Goal: Task Accomplishment & Management: Manage account settings

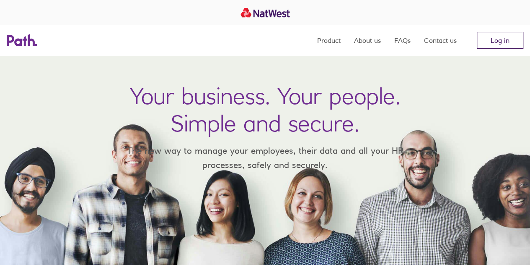
click at [509, 36] on link "Log in" at bounding box center [500, 40] width 47 height 17
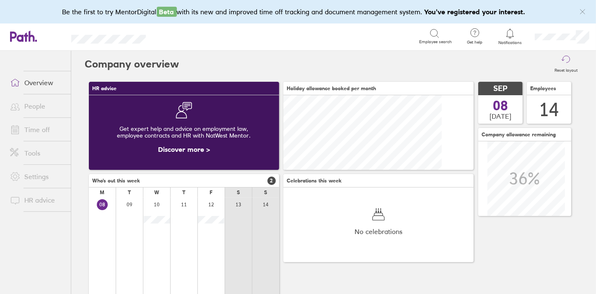
scroll to position [75, 190]
click at [33, 133] on link "Time off" at bounding box center [37, 129] width 68 height 17
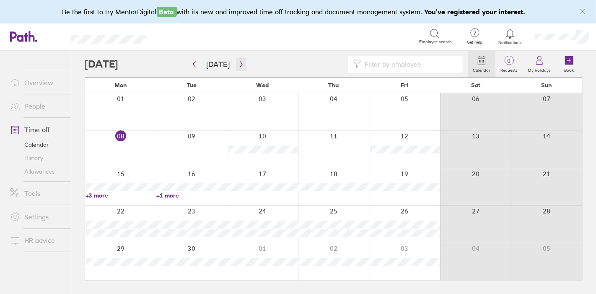
click at [241, 69] on button "button" at bounding box center [241, 64] width 10 height 14
click at [192, 63] on icon "button" at bounding box center [194, 64] width 6 height 7
click at [35, 171] on link "Allowances" at bounding box center [37, 171] width 68 height 13
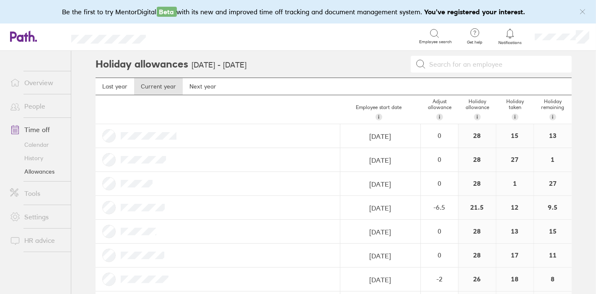
click at [38, 78] on link "Overview" at bounding box center [37, 82] width 68 height 17
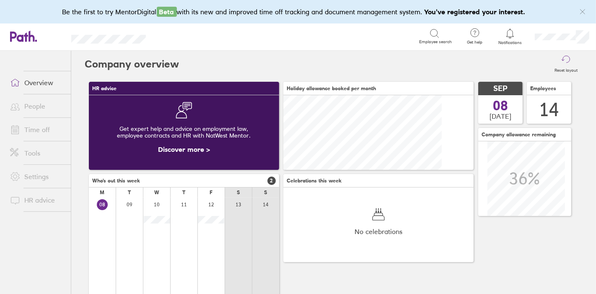
scroll to position [75, 190]
click at [38, 131] on link "Time off" at bounding box center [37, 129] width 68 height 17
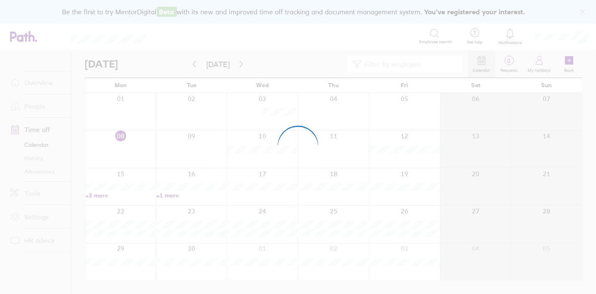
click at [571, 59] on div at bounding box center [298, 147] width 596 height 294
click at [574, 62] on icon at bounding box center [569, 60] width 10 height 10
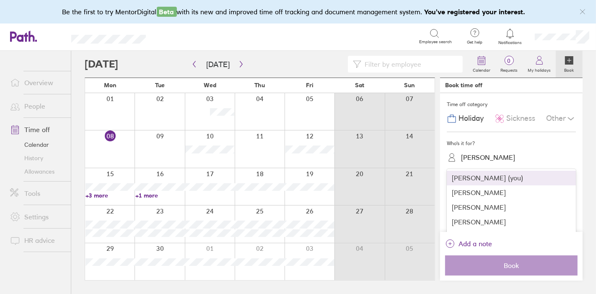
click at [506, 158] on div "Becki Percy" at bounding box center [516, 157] width 119 height 13
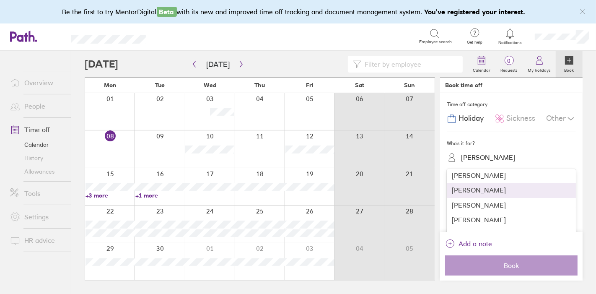
click at [470, 195] on div "David Park" at bounding box center [511, 190] width 129 height 15
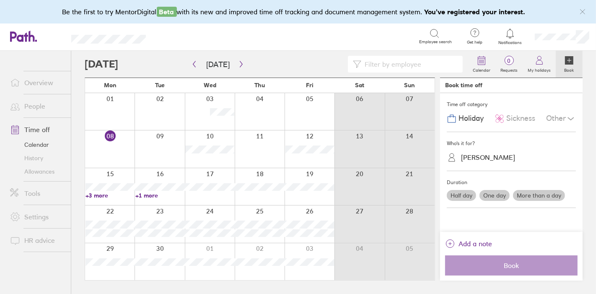
click at [527, 194] on label "More than a day" at bounding box center [539, 195] width 52 height 11
click at [0, 0] on input "More than a day" at bounding box center [0, 0] width 0 height 0
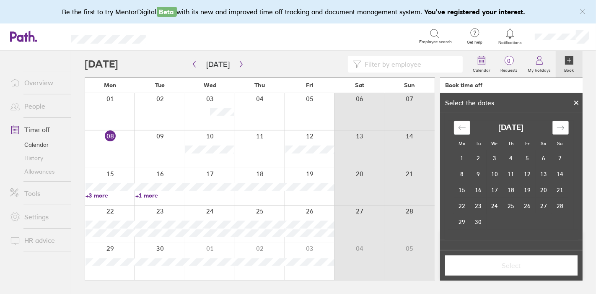
click at [561, 131] on icon "Move forward to switch to the next month." at bounding box center [561, 128] width 8 height 8
click at [463, 129] on icon "Move backward to switch to the previous month." at bounding box center [462, 128] width 8 height 8
click at [459, 219] on td "29" at bounding box center [462, 222] width 16 height 16
click at [563, 127] on div "Move forward to switch to the next month." at bounding box center [561, 128] width 16 height 14
click at [526, 160] on td "3" at bounding box center [527, 158] width 16 height 16
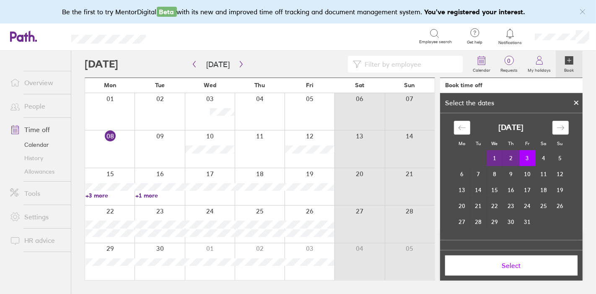
click at [463, 120] on div "October 2025 1 2 3 4 5 6 7 8 9 10 11 12 13 14 15 16 17 18 19 20 21 22 23 24 25 …" at bounding box center [511, 171] width 125 height 117
click at [463, 121] on div "Move backward to switch to the previous month." at bounding box center [462, 128] width 16 height 14
click at [561, 124] on icon "Move forward to switch to the next month." at bounding box center [561, 128] width 8 height 8
click at [522, 261] on button "Select" at bounding box center [511, 265] width 132 height 20
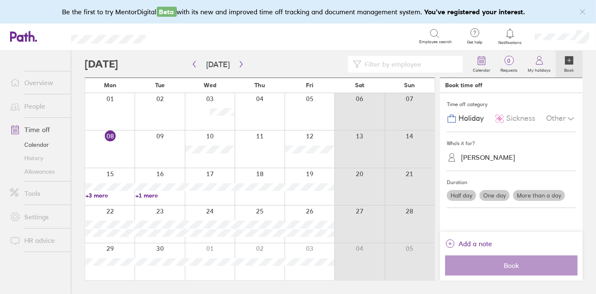
click at [532, 195] on label "More than a day" at bounding box center [539, 195] width 52 height 11
click at [0, 0] on input "More than a day" at bounding box center [0, 0] width 0 height 0
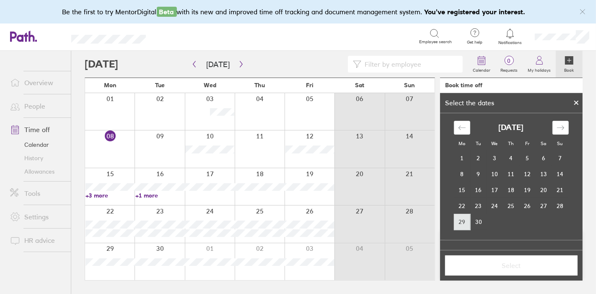
click at [467, 218] on td "29" at bounding box center [462, 222] width 16 height 16
click at [561, 126] on icon "Move forward to switch to the next month." at bounding box center [561, 128] width 8 height 8
click at [529, 161] on td "3" at bounding box center [527, 158] width 16 height 16
click at [524, 263] on span "Select" at bounding box center [511, 266] width 121 height 8
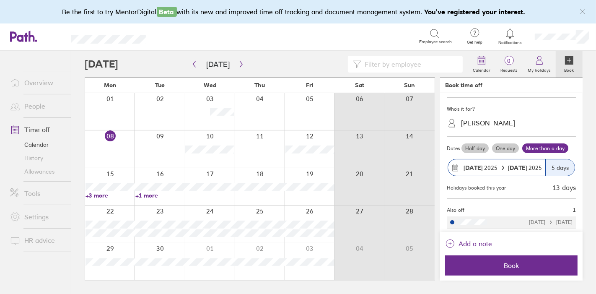
scroll to position [35, 0]
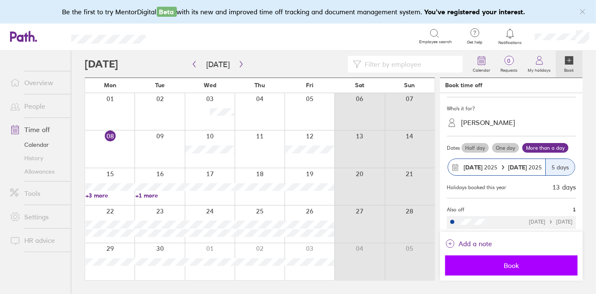
click at [502, 267] on span "Book" at bounding box center [511, 266] width 121 height 8
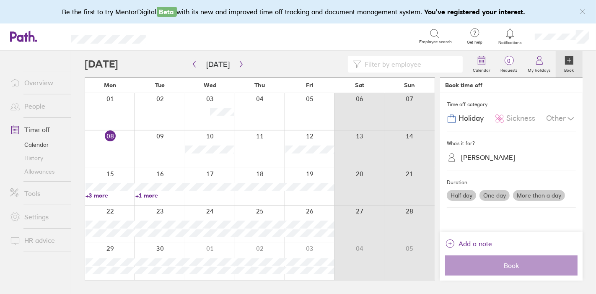
scroll to position [0, 0]
click at [101, 193] on link "+3 more" at bounding box center [110, 196] width 49 height 8
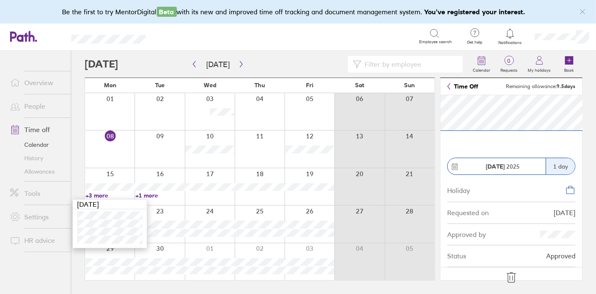
click at [515, 278] on icon at bounding box center [511, 277] width 13 height 13
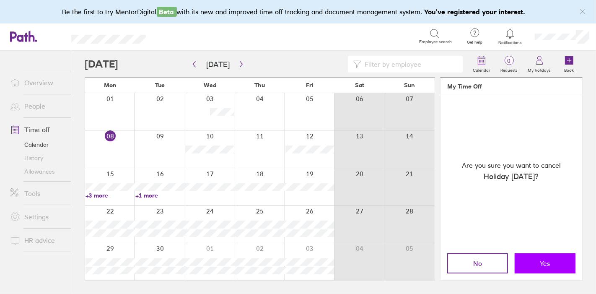
click at [532, 265] on button "Yes" at bounding box center [545, 263] width 61 height 20
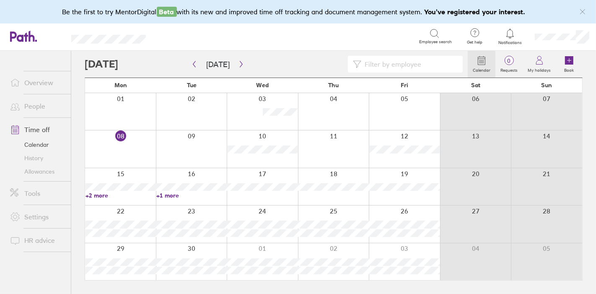
click at [98, 197] on link "+2 more" at bounding box center [121, 196] width 70 height 8
click at [100, 195] on link "+2 more" at bounding box center [121, 196] width 70 height 8
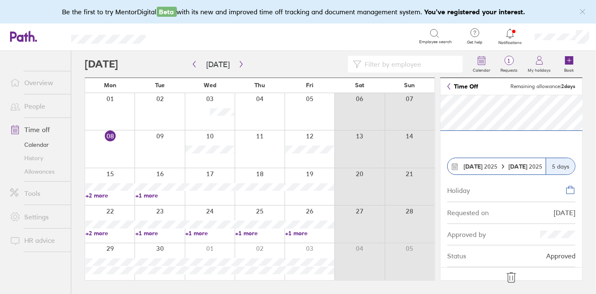
click at [516, 280] on icon at bounding box center [511, 277] width 13 height 13
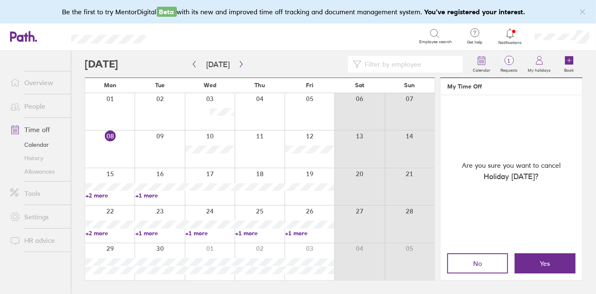
click at [541, 257] on button "Yes" at bounding box center [545, 263] width 61 height 20
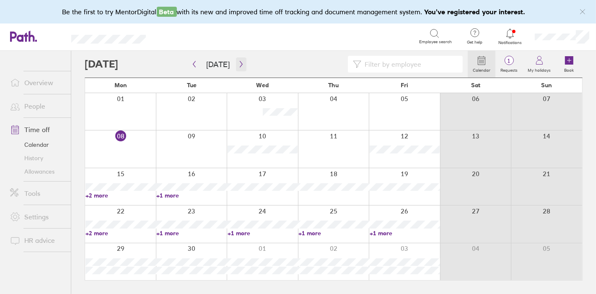
click at [238, 64] on icon "button" at bounding box center [241, 64] width 6 height 7
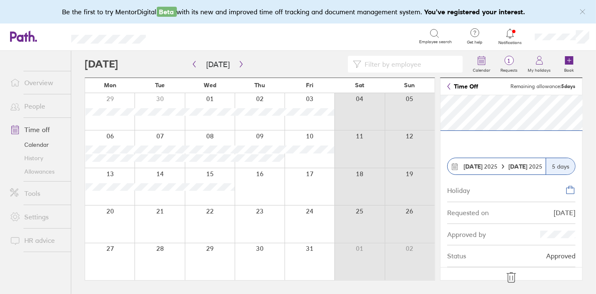
click at [514, 275] on icon at bounding box center [511, 277] width 13 height 13
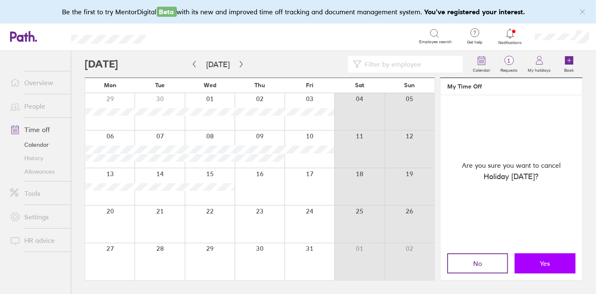
click at [540, 259] on button "Yes" at bounding box center [545, 263] width 61 height 20
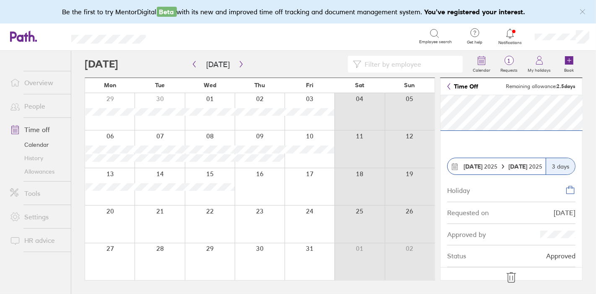
click at [515, 278] on icon at bounding box center [511, 278] width 9 height 10
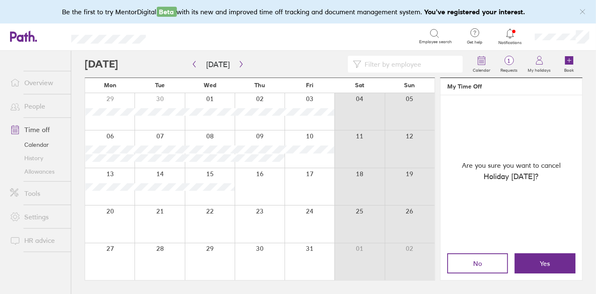
click at [549, 261] on span "Yes" at bounding box center [545, 264] width 10 height 8
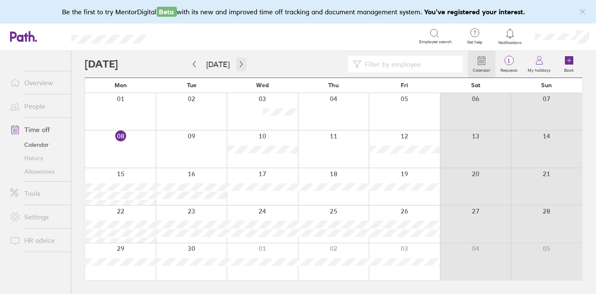
click at [240, 63] on icon "button" at bounding box center [241, 64] width 3 height 6
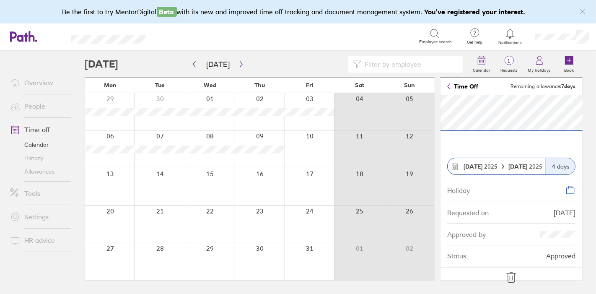
click at [510, 278] on icon at bounding box center [511, 277] width 13 height 13
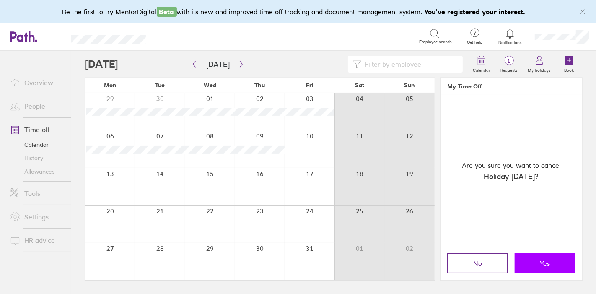
click at [529, 260] on button "Yes" at bounding box center [545, 263] width 61 height 20
